Goal: Find specific page/section: Find specific page/section

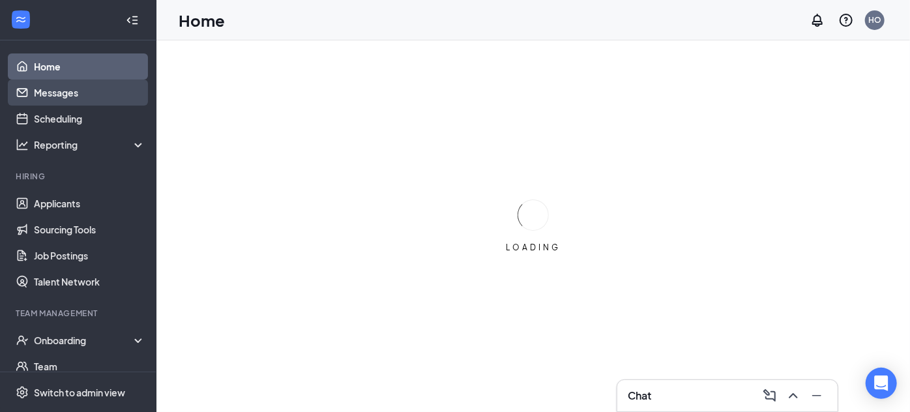
click at [61, 93] on link "Messages" at bounding box center [89, 92] width 111 height 26
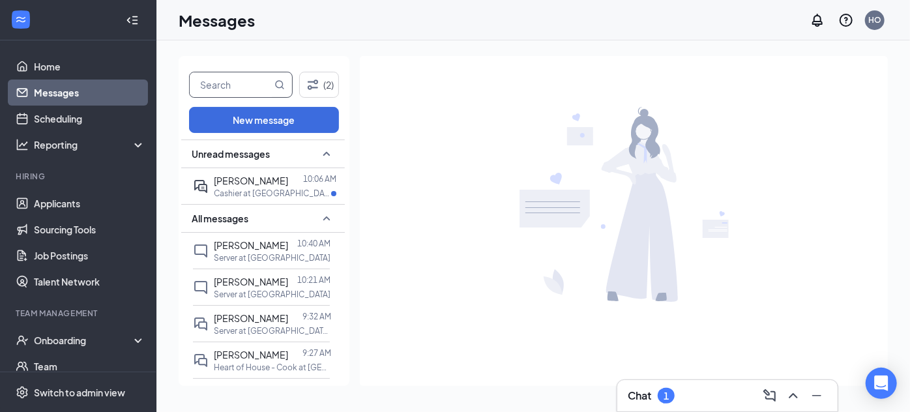
click at [233, 85] on input "text" at bounding box center [231, 84] width 82 height 25
click at [288, 173] on div at bounding box center [295, 180] width 15 height 14
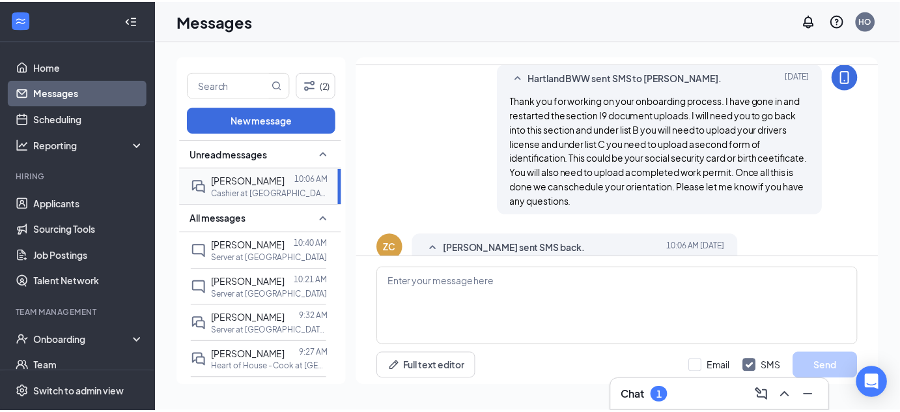
scroll to position [532, 0]
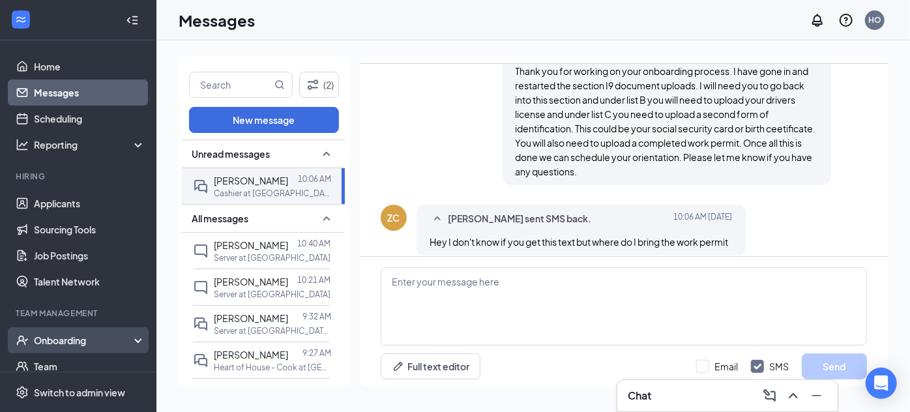
click at [59, 349] on div "Onboarding" at bounding box center [78, 340] width 156 height 26
click at [93, 363] on link "Overview" at bounding box center [89, 366] width 111 height 26
